Goal: Transaction & Acquisition: Purchase product/service

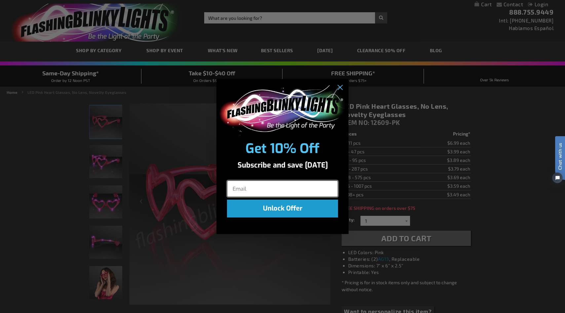
click at [293, 184] on input "Email" at bounding box center [282, 188] width 111 height 17
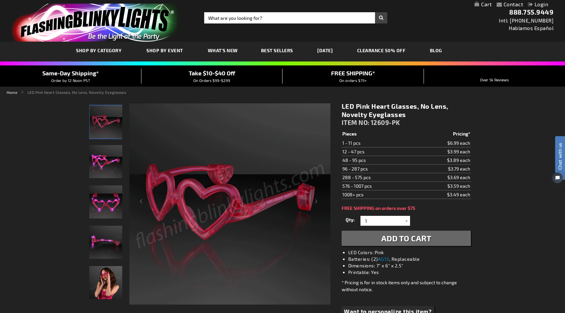
click at [197, 188] on div "Close dialog Get 10% Off Subscribe and save today Unlock Offer Submit" at bounding box center [282, 156] width 565 height 313
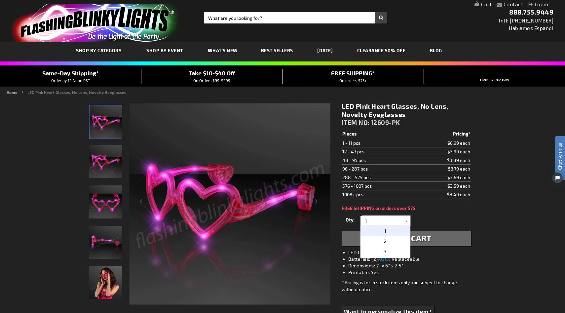
click at [365, 220] on input "1" at bounding box center [386, 221] width 48 height 10
type input "60"
click at [391, 231] on p "60" at bounding box center [385, 231] width 50 height 10
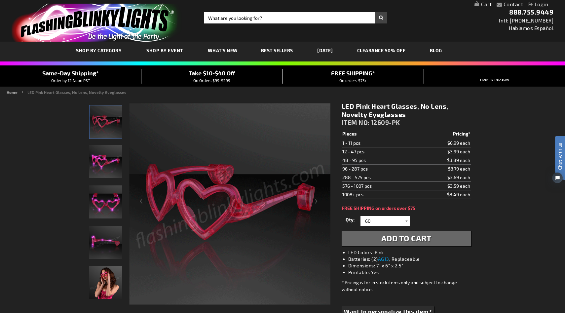
click at [397, 241] on span "Add to Cart" at bounding box center [406, 238] width 50 height 10
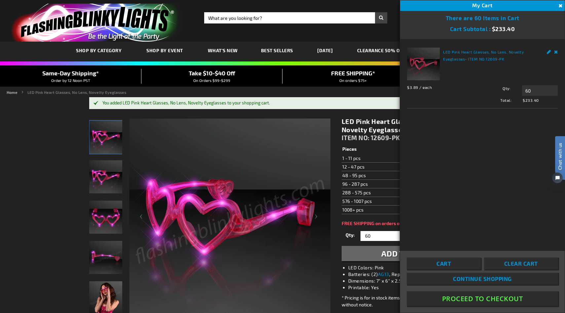
click at [497, 298] on button "Proceed To Checkout" at bounding box center [482, 298] width 151 height 15
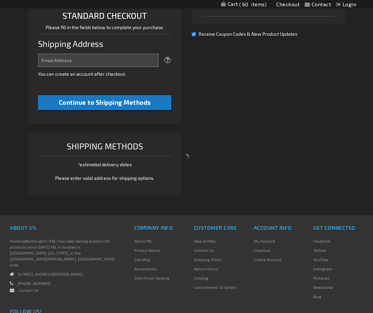
select select "US"
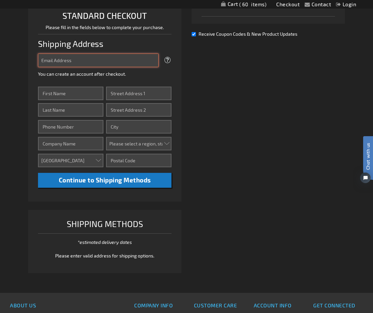
click at [93, 63] on input "Email Address" at bounding box center [98, 61] width 121 height 14
type input "[EMAIL_ADDRESS][DOMAIN_NAME]"
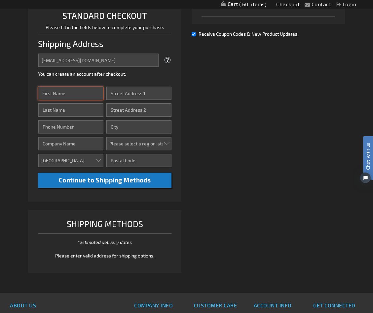
click at [74, 94] on input "First Name" at bounding box center [70, 94] width 65 height 14
type input "Andrea"
type input "Petrucci"
type input "2158332831"
type input "Andrea Petrucci"
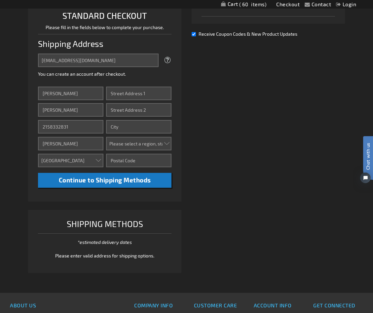
type input "138 E. Winchester Ave."
type input "Langhorne"
select select "51"
type input "19047"
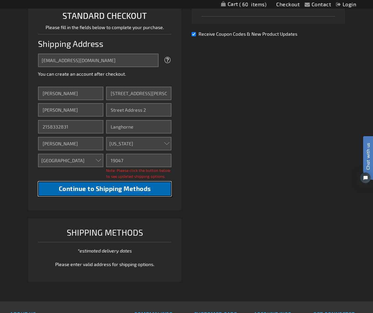
click at [104, 191] on span "Continue to Shipping Methods" at bounding box center [105, 189] width 92 height 8
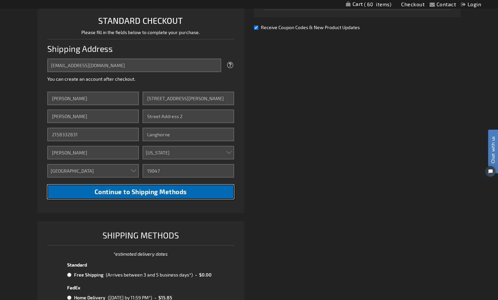
click at [146, 192] on span "Continue to Shipping Methods" at bounding box center [140, 192] width 92 height 8
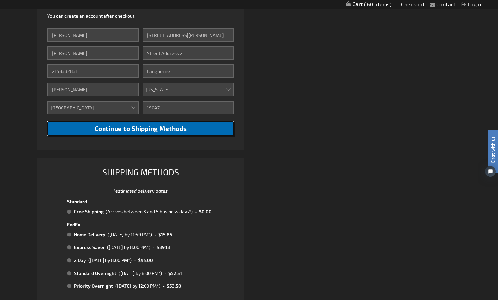
scroll to position [240, 0]
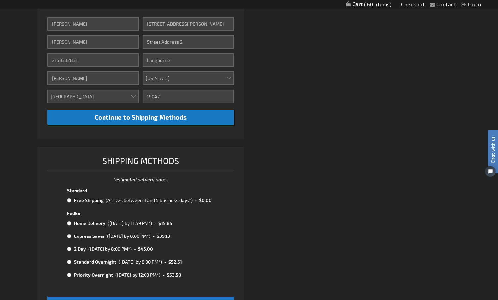
click at [70, 223] on input "radio" at bounding box center [69, 222] width 4 height 5
radio input "true"
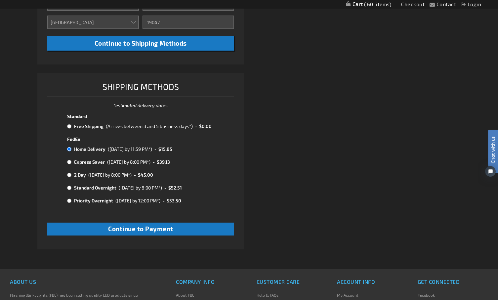
scroll to position [319, 0]
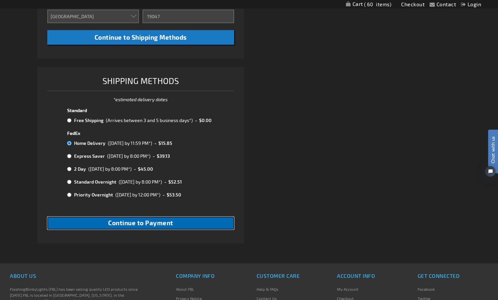
click at [130, 223] on span "Continue to Payment" at bounding box center [140, 223] width 65 height 8
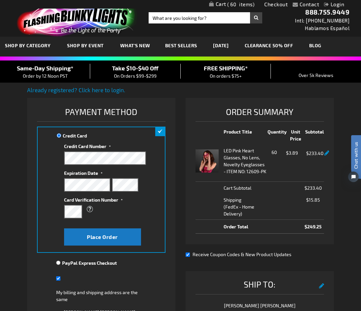
click at [53, 239] on div "Credit Card Credit Card Information" at bounding box center [101, 190] width 129 height 126
click at [59, 278] on input "My billing and shipping address are the same" at bounding box center [58, 279] width 4 height 14
checkbox input "false"
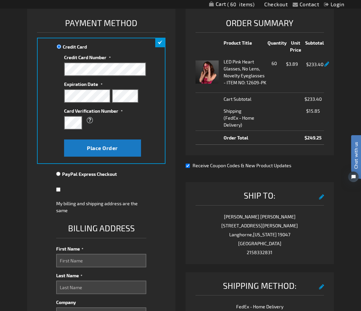
scroll to position [138, 0]
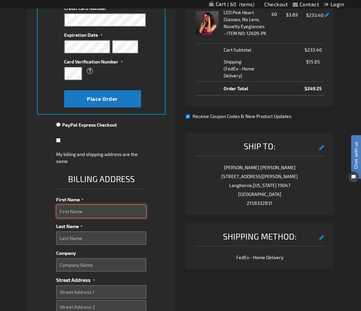
click at [82, 209] on input "First Name" at bounding box center [101, 212] width 90 height 14
click at [123, 207] on input "First Name" at bounding box center [101, 212] width 90 height 14
paste input "Kelly Hutchison"
drag, startPoint x: 72, startPoint y: 213, endPoint x: 116, endPoint y: 213, distance: 43.9
click at [116, 213] on input "Kelly Hutchison" at bounding box center [101, 212] width 90 height 14
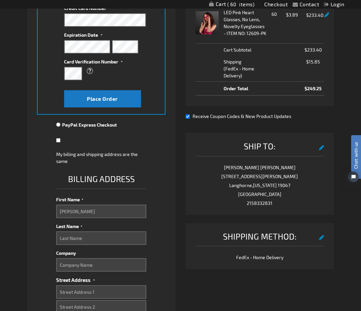
click at [83, 246] on fieldset "Billing Address First Name Kelly Hutchison Last Name Company Street Address Str…" at bounding box center [101, 311] width 90 height 278
drag, startPoint x: 94, startPoint y: 211, endPoint x: 70, endPoint y: 211, distance: 23.5
click at [70, 211] on input "Kelly Hutchison" at bounding box center [101, 212] width 90 height 14
type input "Kelly"
click at [73, 232] on input "Last Name" at bounding box center [101, 238] width 90 height 14
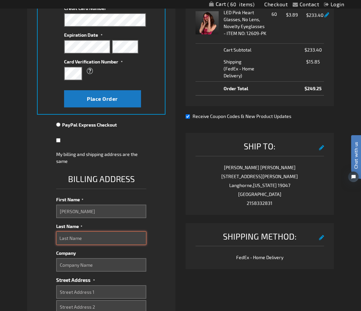
paste input "Hutchison"
type input "Hutchison"
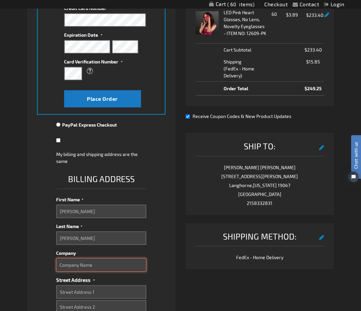
click at [86, 266] on input "Company" at bounding box center [101, 265] width 90 height 14
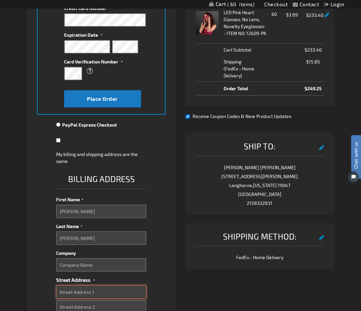
click at [77, 293] on input "Street Address: Line 1" at bounding box center [101, 292] width 90 height 14
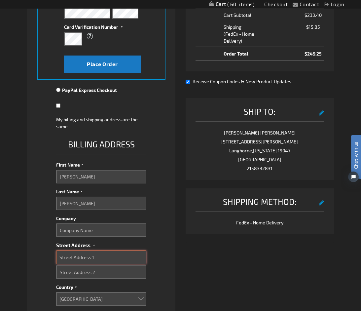
scroll to position [241, 0]
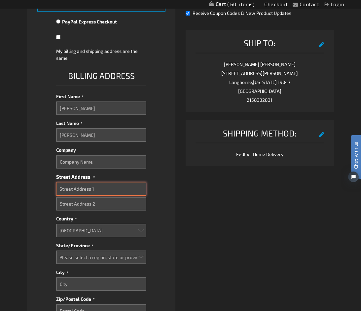
paste input "537 Bennett Street"
type input "537 Bennett Street"
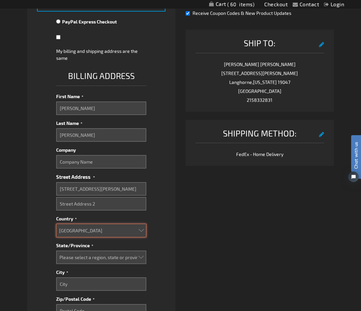
click at [81, 225] on select "Aruba Australia Austria Bahamas Barbados Belgium Belize Bermuda British Virgin …" at bounding box center [101, 231] width 90 height 14
select select "GB"
click at [56, 224] on select "Aruba Australia Austria Bahamas Barbados Belgium Belize Bermuda British Virgin …" at bounding box center [101, 231] width 90 height 14
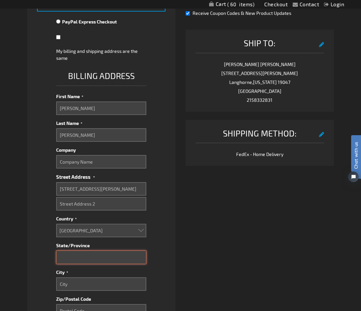
click at [93, 254] on input "State/Province" at bounding box center [101, 257] width 90 height 14
type input "O"
type input "PA"
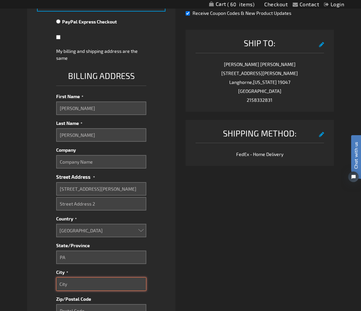
click at [118, 284] on input "City" at bounding box center [101, 284] width 90 height 14
paste input "Phoenixville"
click at [132, 289] on input "Phoenixville" at bounding box center [101, 284] width 90 height 14
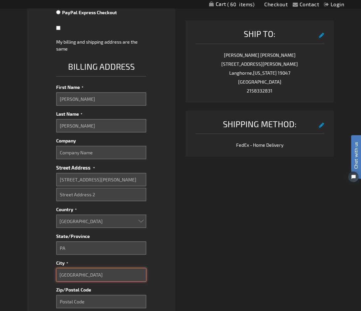
scroll to position [262, 0]
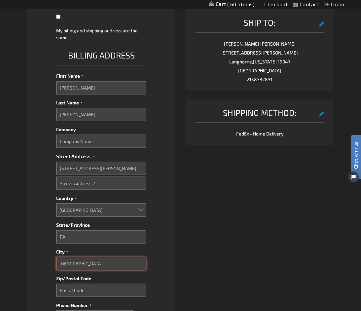
type input "Phoenixville"
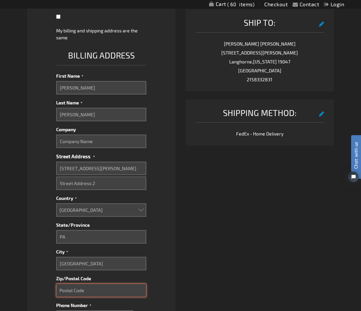
click at [119, 288] on input "Zip/Postal Code" at bounding box center [101, 290] width 90 height 14
type input "19460"
click at [192, 289] on div "Already registered? Click here to login. Shipping Review & Payments Estimated T…" at bounding box center [180, 126] width 307 height 604
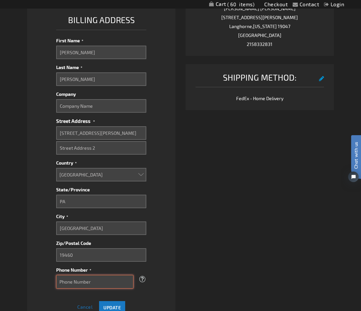
click at [95, 283] on input "Phone Number" at bounding box center [94, 282] width 77 height 14
click at [108, 282] on input "Phone Number" at bounding box center [94, 282] width 77 height 14
type input "2158332831"
click at [194, 295] on div "Already registered? Click here to login. Shipping Review & Payments Estimated T…" at bounding box center [180, 91] width 307 height 604
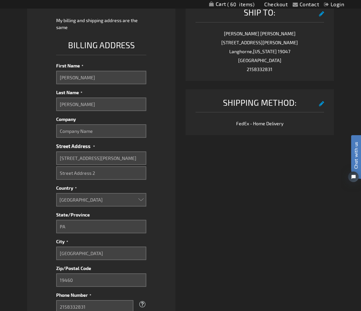
scroll to position [312, 0]
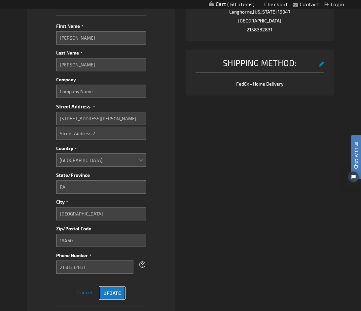
click at [119, 291] on span "Update" at bounding box center [112, 293] width 18 height 6
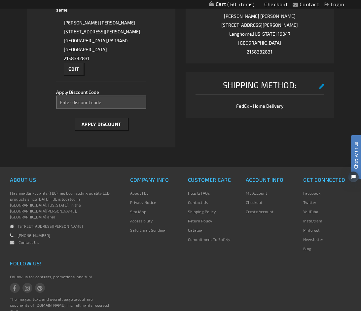
scroll to position [263, 0]
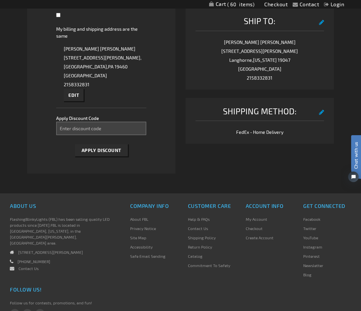
click at [79, 102] on fieldset "Payment Information Payment Method Credit Card Credit Card Information" at bounding box center [101, 1] width 129 height 318
click at [78, 98] on button "Edit" at bounding box center [74, 95] width 20 height 12
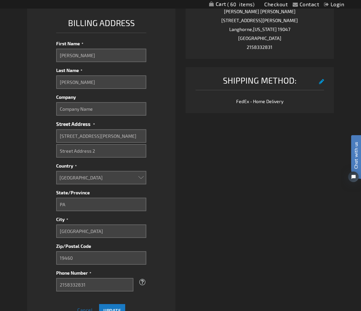
scroll to position [349, 0]
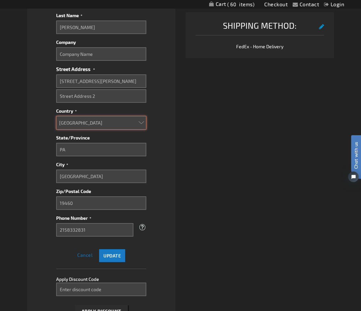
click at [78, 126] on select "Aruba Australia Austria Bahamas Barbados Belgium Belize Bermuda British Virgin …" at bounding box center [101, 123] width 90 height 14
select select "US"
click at [56, 116] on select "Aruba Australia Austria Bahamas Barbados Belgium Belize Bermuda British Virgin …" at bounding box center [101, 123] width 90 height 14
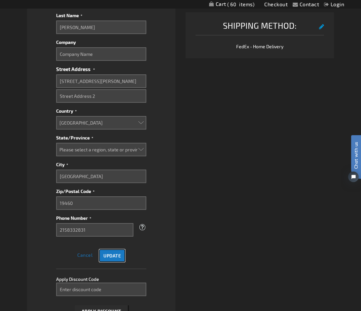
click at [110, 255] on span "Update" at bounding box center [112, 256] width 18 height 6
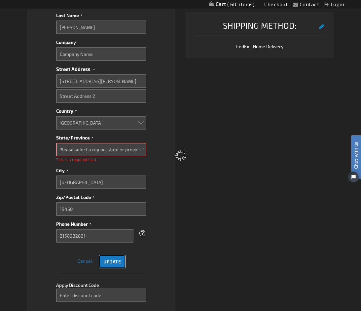
scroll to position [364, 0]
click at [93, 148] on select "Please select a region, state or province. Alabama Alaska Arizona Arkansas Cali…" at bounding box center [101, 150] width 90 height 14
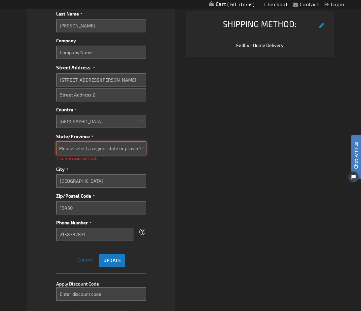
select select "51"
click at [56, 143] on select "Please select a region, state or province. Alabama Alaska Arizona Arkansas Cali…" at bounding box center [101, 148] width 90 height 14
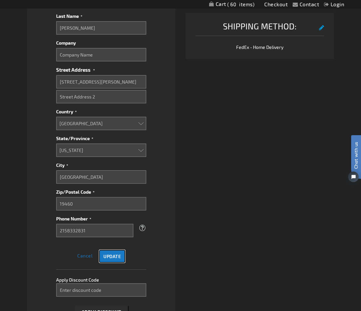
click at [106, 261] on button "Update" at bounding box center [112, 256] width 26 height 13
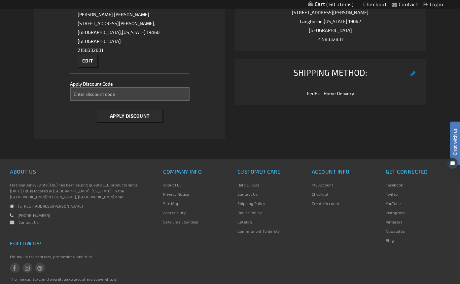
scroll to position [281, 0]
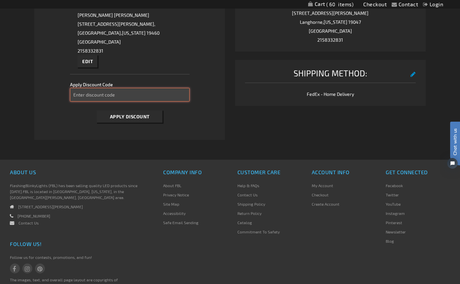
click at [118, 97] on input "Enter discount code" at bounding box center [130, 95] width 120 height 14
type input "SPOOKY10"
click at [153, 122] on button "Apply Discount" at bounding box center [130, 116] width 66 height 12
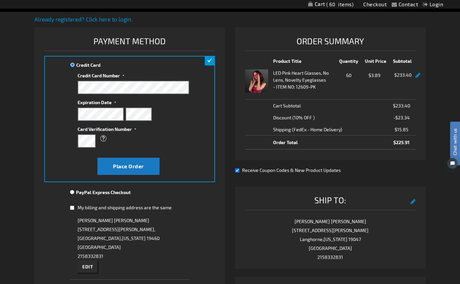
scroll to position [76, 0]
click at [419, 75] on link at bounding box center [418, 75] width 5 height 6
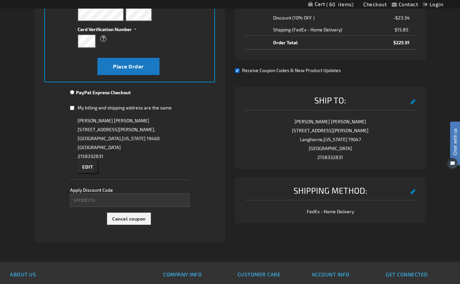
scroll to position [177, 0]
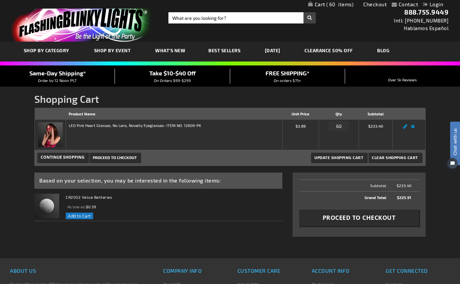
scroll to position [8, 0]
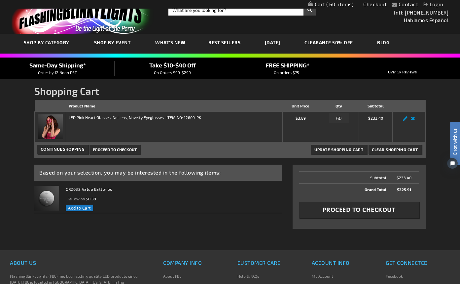
click at [324, 6] on link "My Cart 60 60 items" at bounding box center [331, 4] width 46 height 6
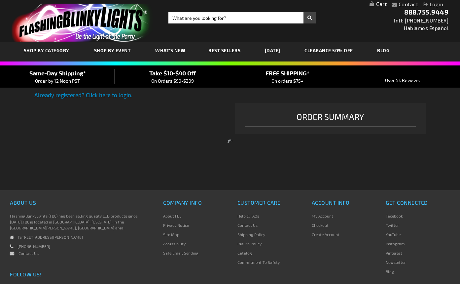
select select "US"
select select "51"
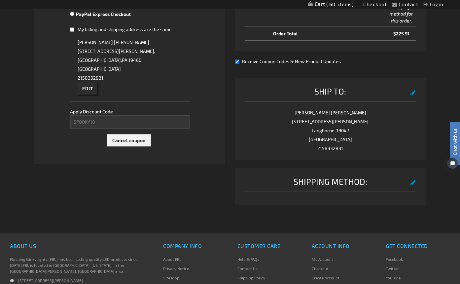
click at [414, 185] on button "edit" at bounding box center [413, 182] width 5 height 12
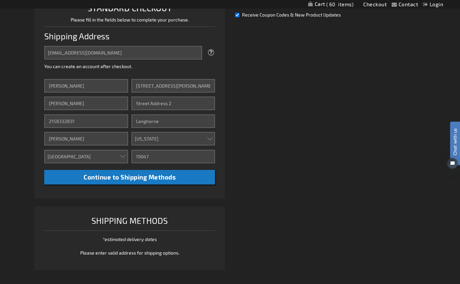
scroll to position [170, 0]
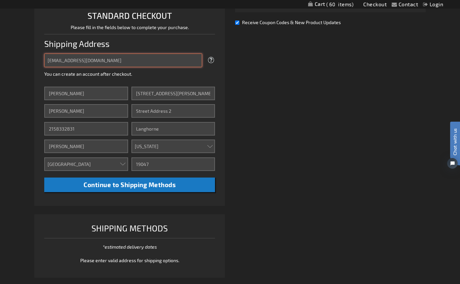
click at [154, 61] on input "[EMAIL_ADDRESS][DOMAIN_NAME]" at bounding box center [123, 61] width 158 height 14
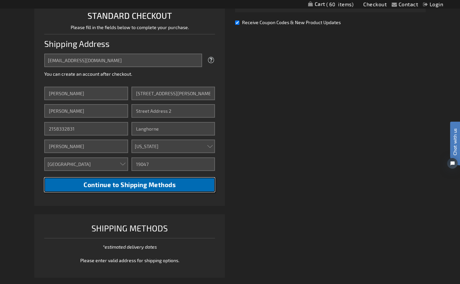
click at [150, 180] on button "Continue to Shipping Methods" at bounding box center [129, 184] width 171 height 15
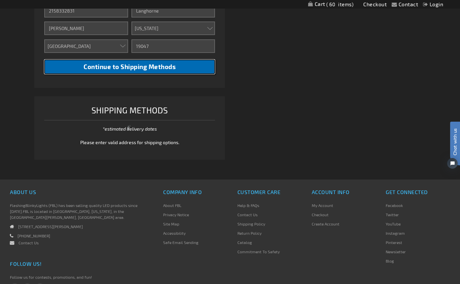
scroll to position [288, 0]
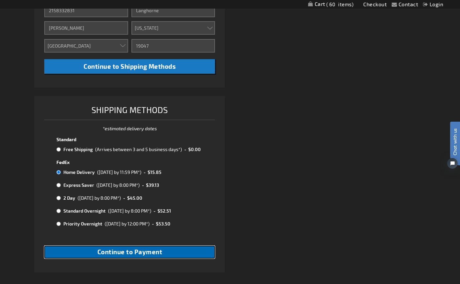
click at [126, 250] on span "Continue to Payment" at bounding box center [129, 252] width 65 height 8
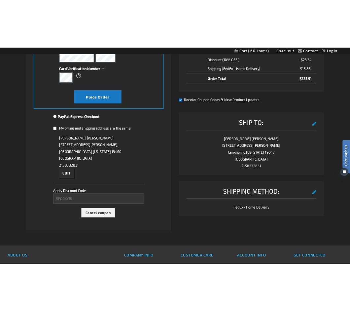
scroll to position [89, 0]
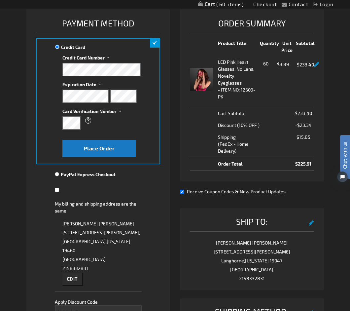
click at [148, 65] on div "Credit Card Credit Card Information" at bounding box center [98, 101] width 124 height 126
click at [65, 138] on div "Place Order" at bounding box center [96, 148] width 79 height 23
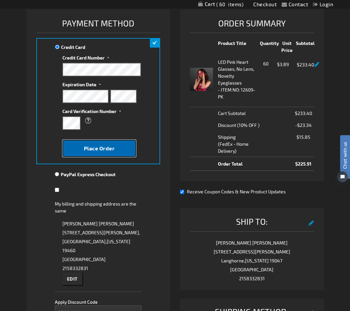
click at [97, 148] on span "Place Order" at bounding box center [99, 148] width 31 height 6
